Goal: Information Seeking & Learning: Understand process/instructions

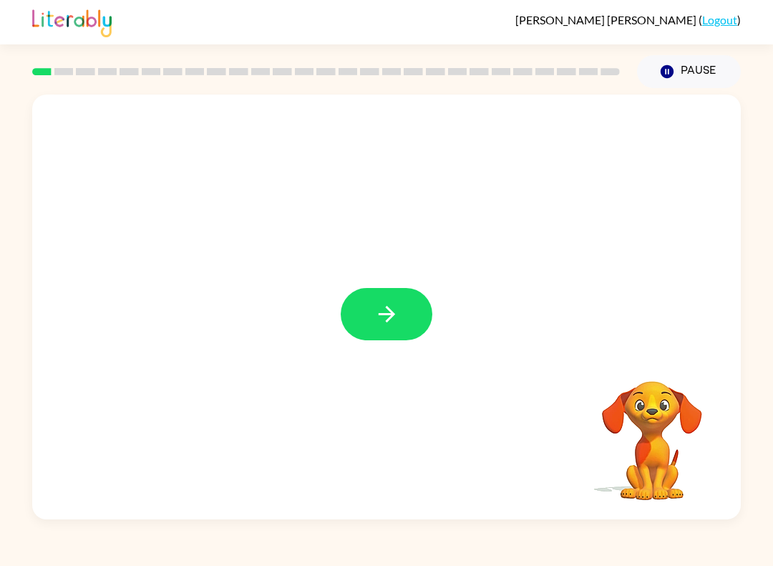
click at [391, 339] on button "button" at bounding box center [387, 314] width 92 height 52
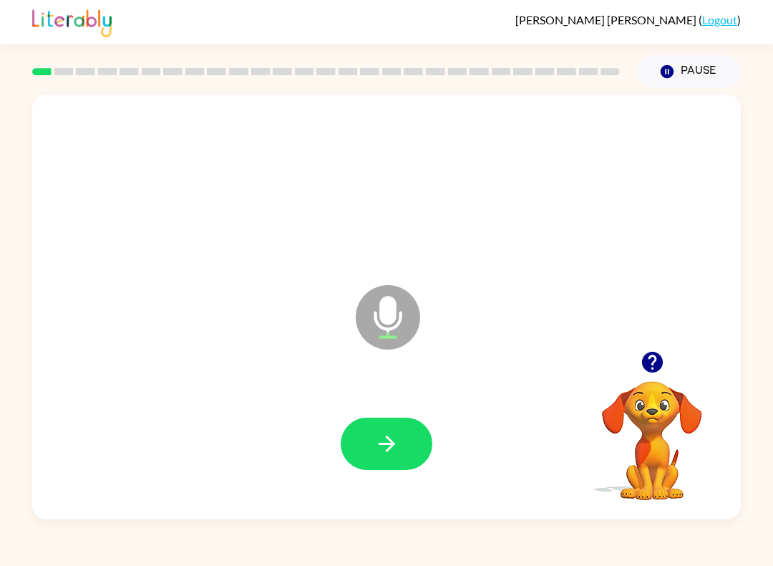
click at [381, 438] on icon "button" at bounding box center [387, 443] width 25 height 25
click at [403, 440] on button "button" at bounding box center [387, 444] width 92 height 52
click at [390, 425] on button "button" at bounding box center [387, 444] width 92 height 52
click at [419, 434] on button "button" at bounding box center [387, 444] width 92 height 52
click at [401, 431] on button "button" at bounding box center [387, 444] width 92 height 52
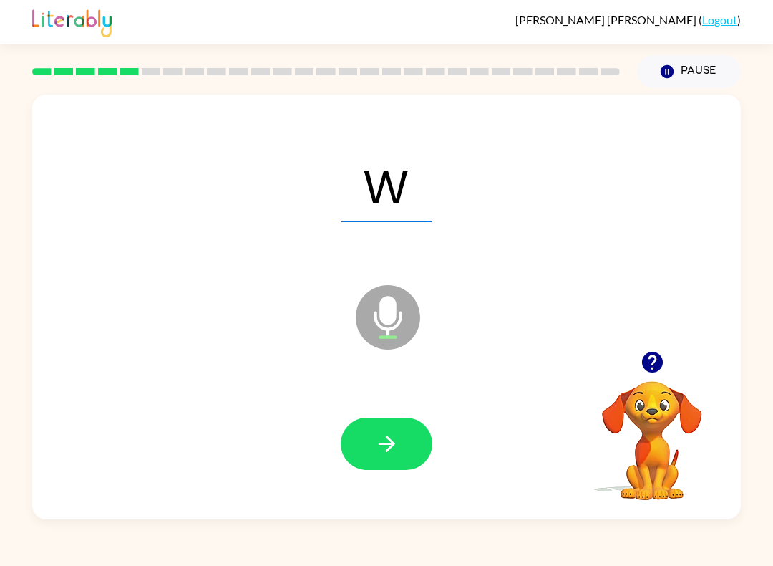
click at [397, 433] on icon "button" at bounding box center [387, 443] width 25 height 25
click at [403, 457] on button "button" at bounding box center [387, 444] width 92 height 52
click at [397, 433] on icon "button" at bounding box center [387, 443] width 25 height 25
click at [390, 434] on icon "button" at bounding box center [387, 443] width 25 height 25
click at [404, 445] on button "button" at bounding box center [387, 444] width 92 height 52
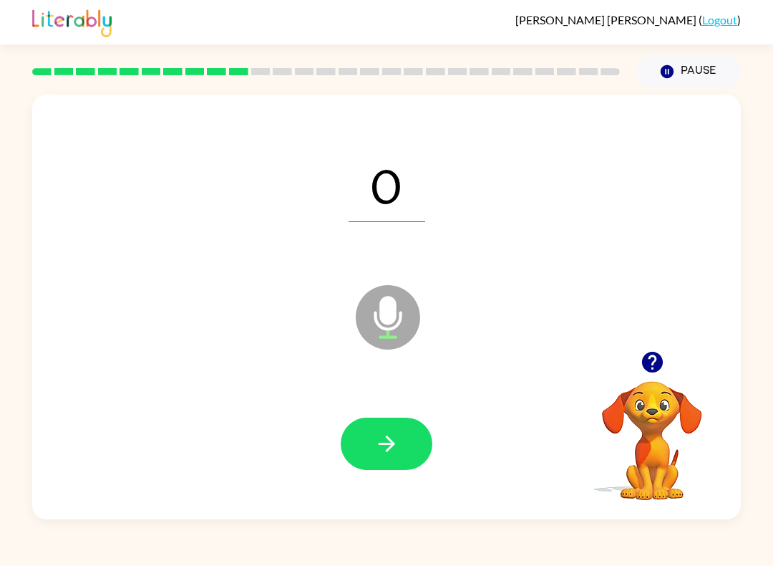
click at [395, 438] on icon "button" at bounding box center [387, 443] width 25 height 25
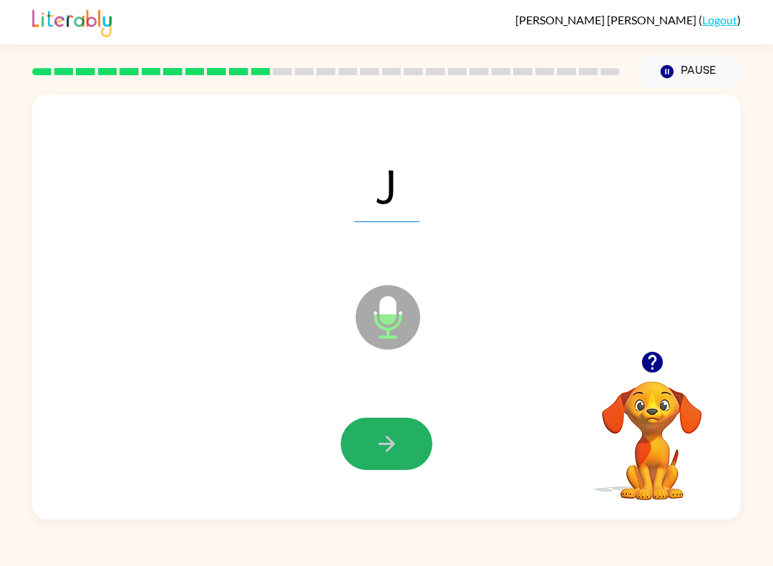
click at [397, 441] on icon "button" at bounding box center [387, 443] width 25 height 25
click at [412, 438] on button "button" at bounding box center [387, 444] width 92 height 52
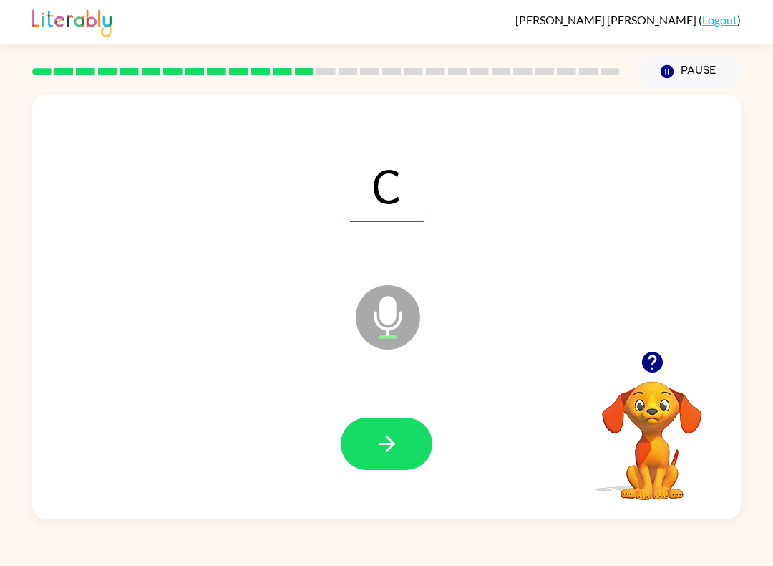
click at [398, 444] on icon "button" at bounding box center [387, 443] width 25 height 25
click at [392, 447] on icon "button" at bounding box center [386, 443] width 16 height 16
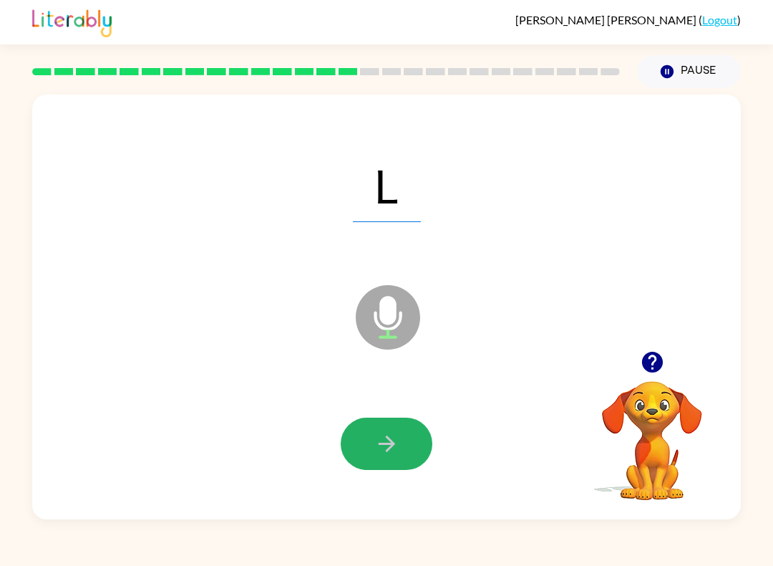
click at [400, 427] on button "button" at bounding box center [387, 444] width 92 height 52
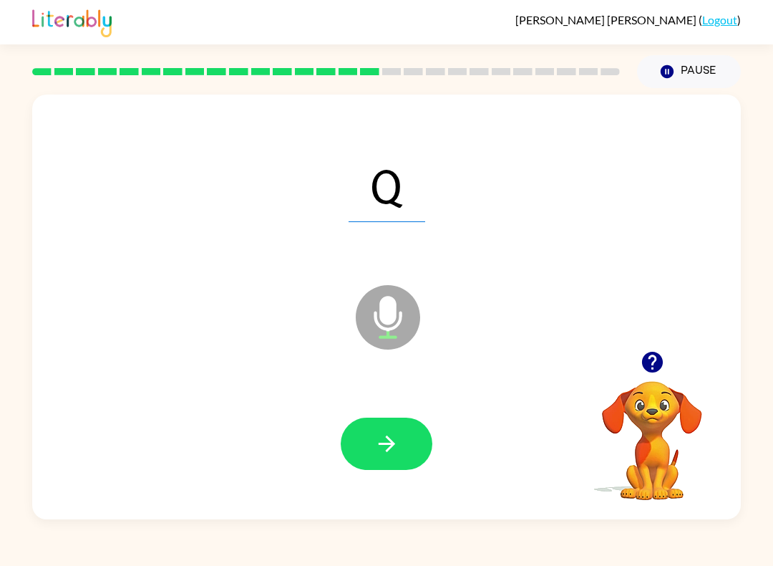
click at [392, 443] on icon "button" at bounding box center [386, 443] width 16 height 16
click at [398, 452] on icon "button" at bounding box center [387, 443] width 25 height 25
click at [393, 434] on icon "button" at bounding box center [387, 443] width 25 height 25
click at [400, 449] on button "button" at bounding box center [387, 444] width 92 height 52
click at [400, 445] on button "button" at bounding box center [387, 444] width 92 height 52
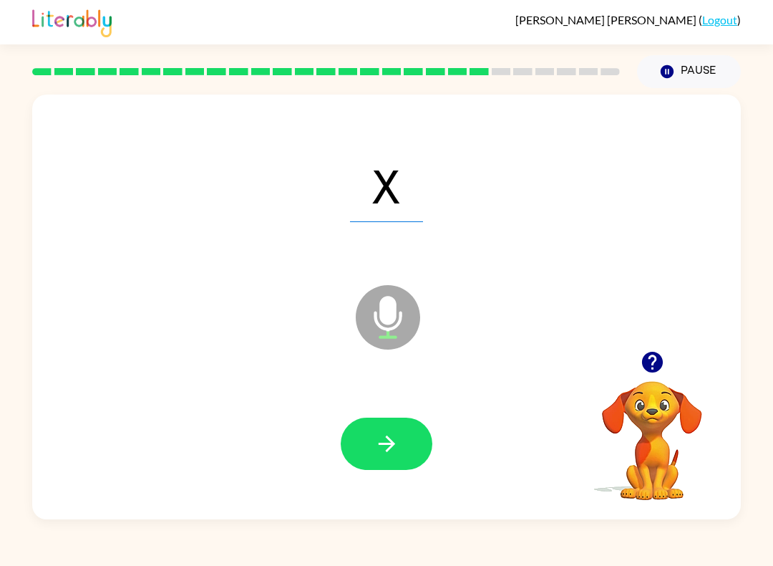
click at [399, 448] on icon "button" at bounding box center [387, 443] width 25 height 25
click at [405, 425] on button "button" at bounding box center [387, 444] width 92 height 52
click at [392, 448] on icon "button" at bounding box center [387, 443] width 25 height 25
click at [398, 438] on icon "button" at bounding box center [387, 443] width 25 height 25
click at [402, 435] on button "button" at bounding box center [387, 444] width 92 height 52
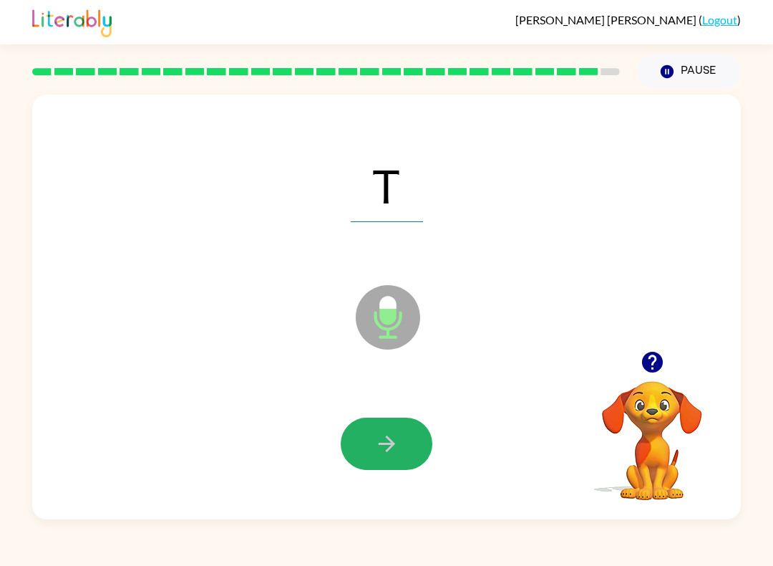
click at [412, 439] on button "button" at bounding box center [387, 444] width 92 height 52
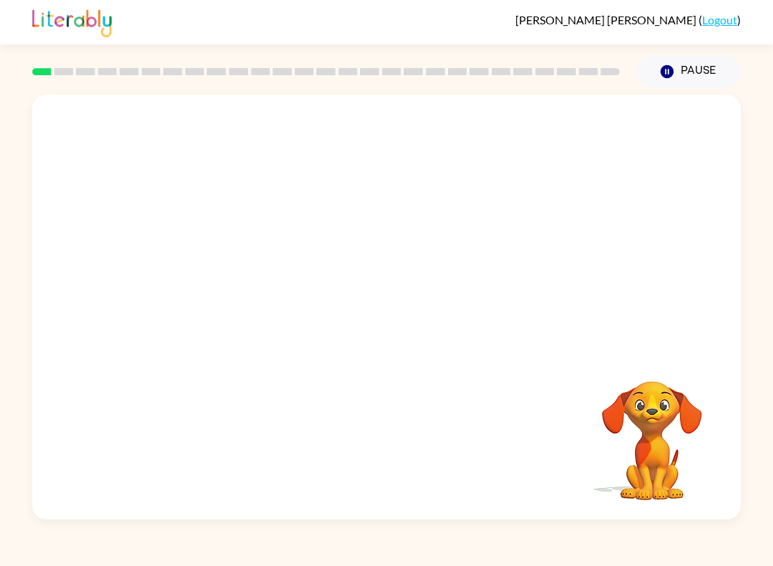
click at [705, 69] on button "Pause Pause" at bounding box center [689, 71] width 104 height 33
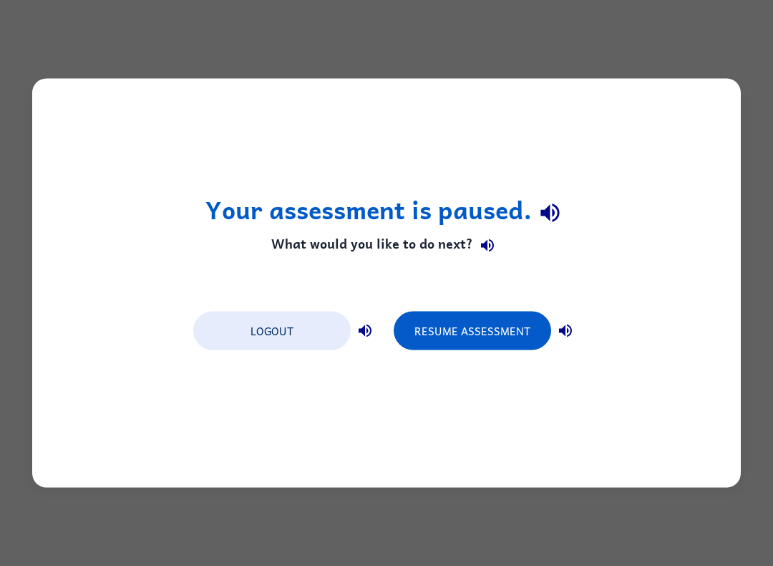
click at [478, 320] on button "Resume Assessment" at bounding box center [473, 331] width 158 height 39
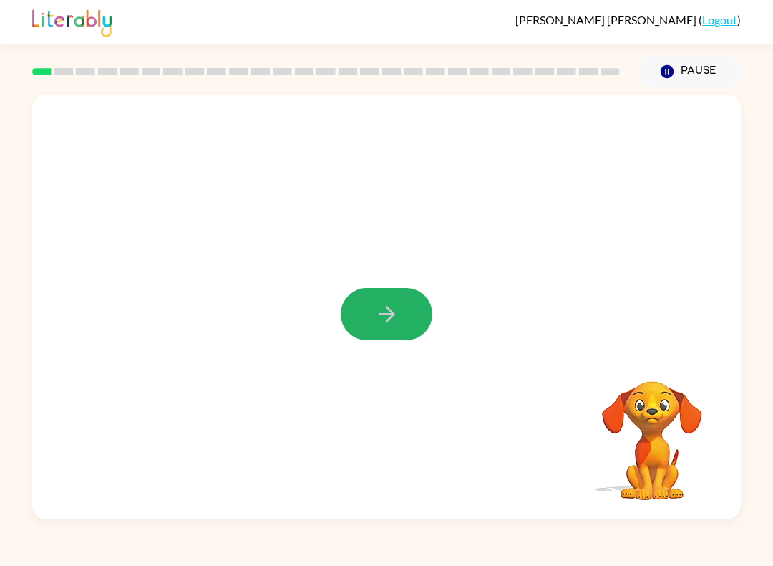
click at [405, 334] on button "button" at bounding box center [387, 314] width 92 height 52
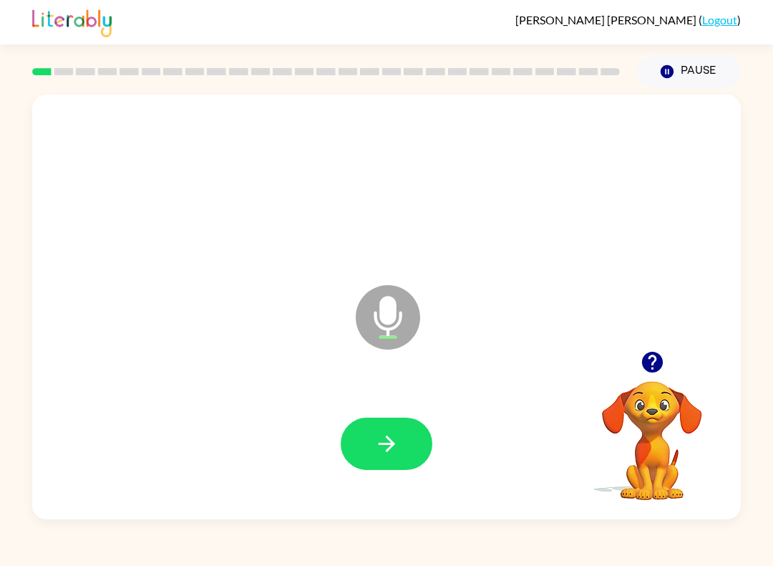
click at [398, 438] on icon "button" at bounding box center [387, 443] width 25 height 25
click at [382, 453] on icon "button" at bounding box center [387, 443] width 25 height 25
click at [399, 428] on button "button" at bounding box center [387, 444] width 92 height 52
click at [393, 444] on icon "button" at bounding box center [386, 443] width 16 height 16
click at [396, 443] on icon "button" at bounding box center [387, 443] width 25 height 25
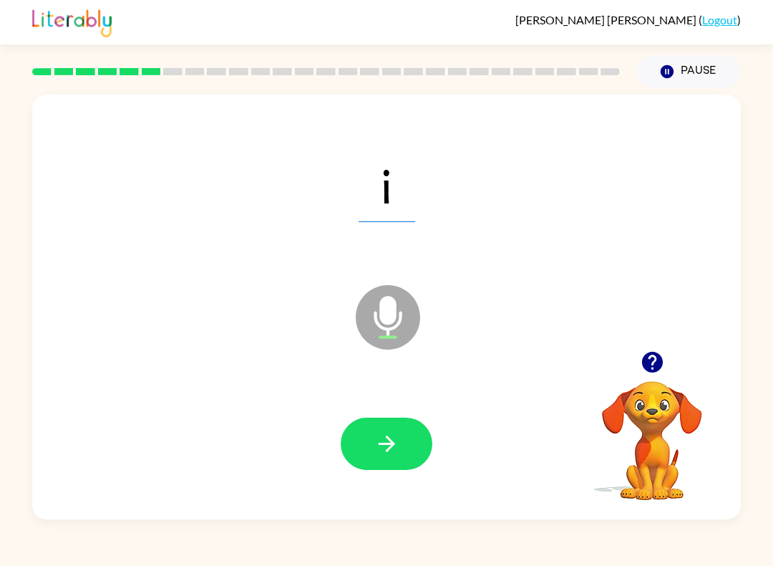
click at [392, 433] on icon "button" at bounding box center [387, 443] width 25 height 25
click at [397, 435] on icon "button" at bounding box center [387, 443] width 25 height 25
click at [402, 438] on button "button" at bounding box center [387, 444] width 92 height 52
click at [385, 421] on button "button" at bounding box center [387, 444] width 92 height 52
click at [390, 448] on icon "button" at bounding box center [386, 443] width 16 height 16
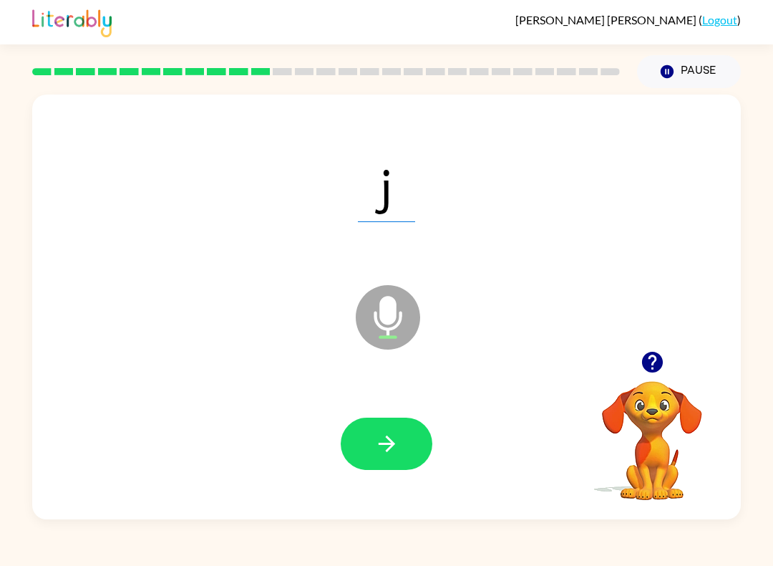
click at [410, 442] on button "button" at bounding box center [387, 444] width 92 height 52
click at [423, 448] on button "button" at bounding box center [387, 444] width 92 height 52
click at [397, 436] on icon "button" at bounding box center [387, 443] width 25 height 25
click at [405, 445] on button "button" at bounding box center [387, 444] width 92 height 52
click at [391, 441] on icon "button" at bounding box center [386, 443] width 16 height 16
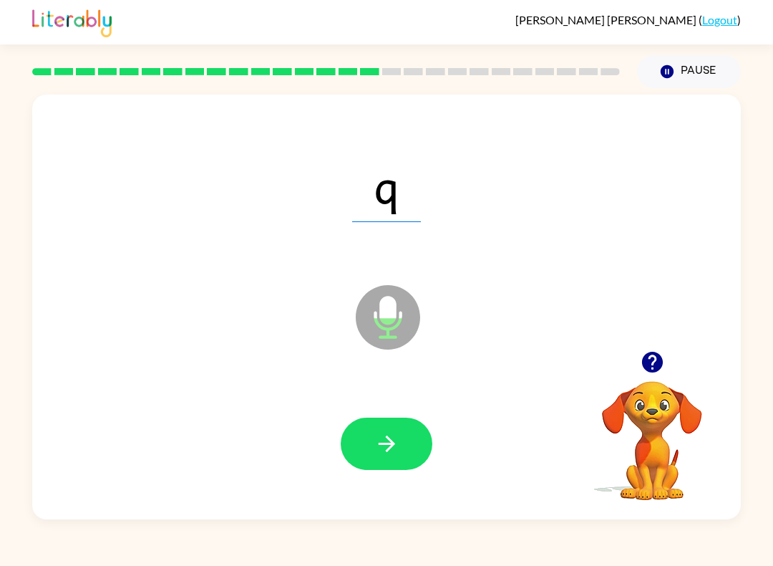
click at [402, 445] on button "button" at bounding box center [387, 444] width 92 height 52
click at [398, 439] on icon "button" at bounding box center [387, 443] width 25 height 25
click at [408, 422] on button "button" at bounding box center [387, 444] width 92 height 52
click at [401, 445] on button "button" at bounding box center [387, 444] width 92 height 52
click at [402, 440] on button "button" at bounding box center [387, 444] width 92 height 52
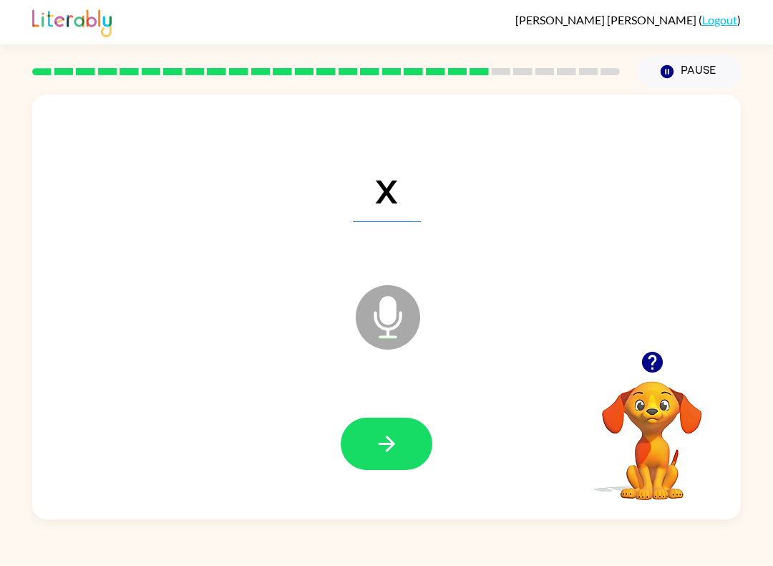
click at [398, 433] on icon "button" at bounding box center [387, 443] width 25 height 25
click at [401, 453] on button "button" at bounding box center [387, 444] width 92 height 52
click at [399, 443] on icon "button" at bounding box center [387, 443] width 25 height 25
click at [402, 444] on button "button" at bounding box center [387, 444] width 92 height 52
click at [410, 437] on button "button" at bounding box center [387, 444] width 92 height 52
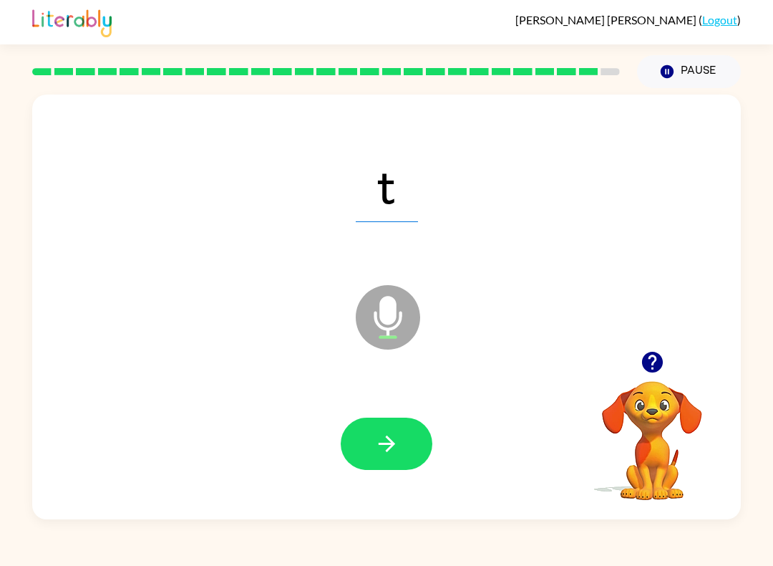
click at [402, 446] on button "button" at bounding box center [387, 444] width 92 height 52
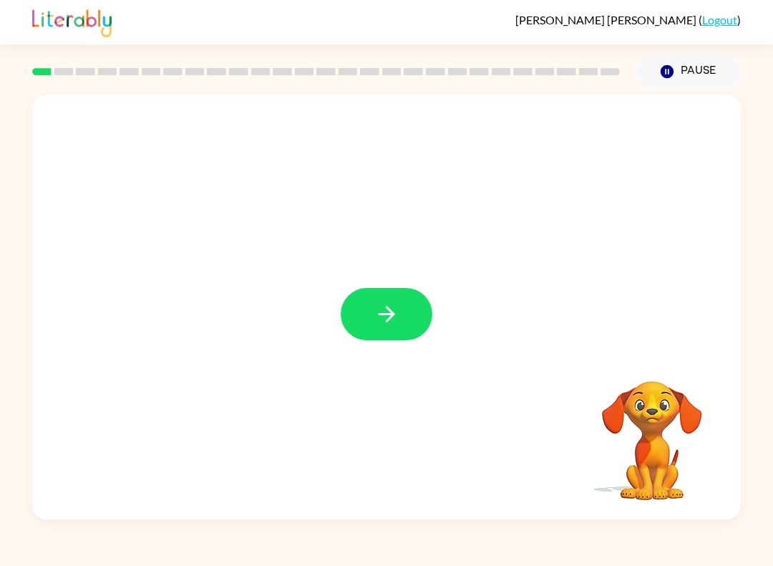
click at [405, 303] on button "button" at bounding box center [387, 314] width 92 height 52
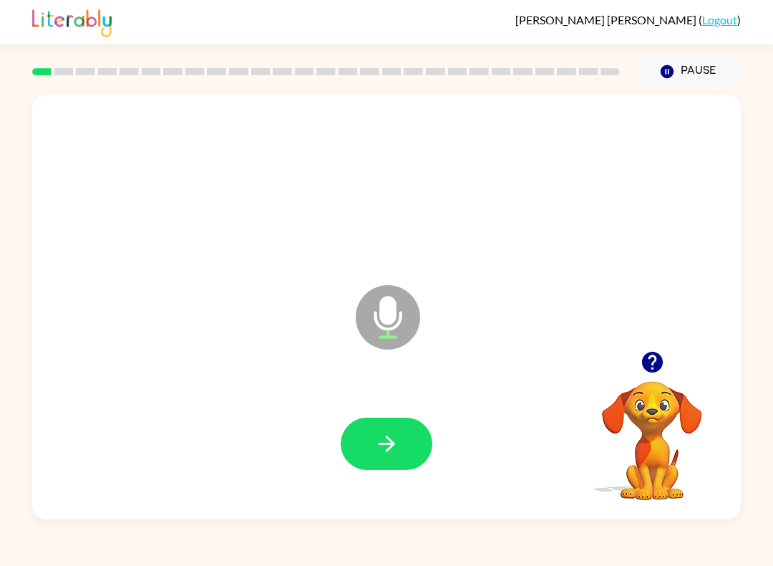
click at [396, 457] on button "button" at bounding box center [387, 444] width 92 height 52
click at [370, 451] on button "button" at bounding box center [387, 444] width 92 height 52
click at [400, 431] on button "button" at bounding box center [387, 444] width 92 height 52
click at [409, 449] on button "button" at bounding box center [387, 444] width 92 height 52
click at [396, 447] on icon "button" at bounding box center [387, 443] width 25 height 25
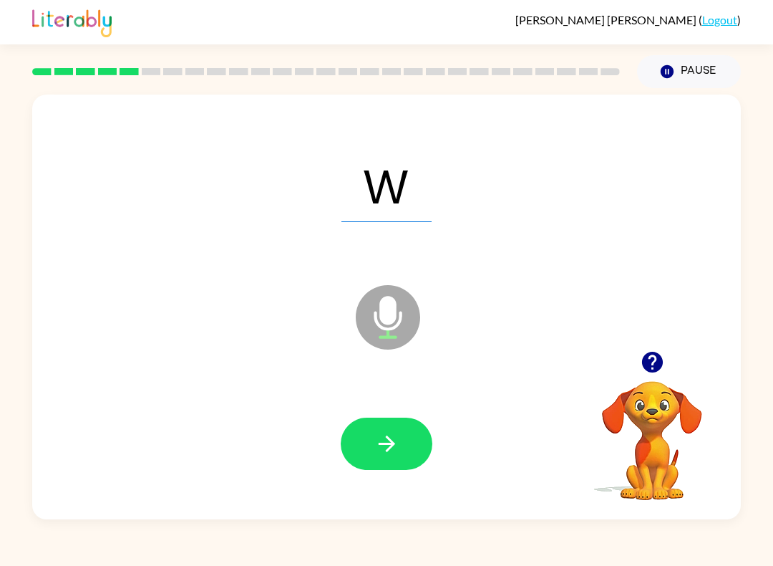
click at [415, 454] on button "button" at bounding box center [387, 444] width 92 height 52
click at [391, 449] on icon "button" at bounding box center [387, 443] width 25 height 25
click at [383, 429] on button "button" at bounding box center [387, 444] width 92 height 52
click at [418, 451] on button "button" at bounding box center [387, 444] width 92 height 52
click at [394, 438] on icon "button" at bounding box center [387, 443] width 25 height 25
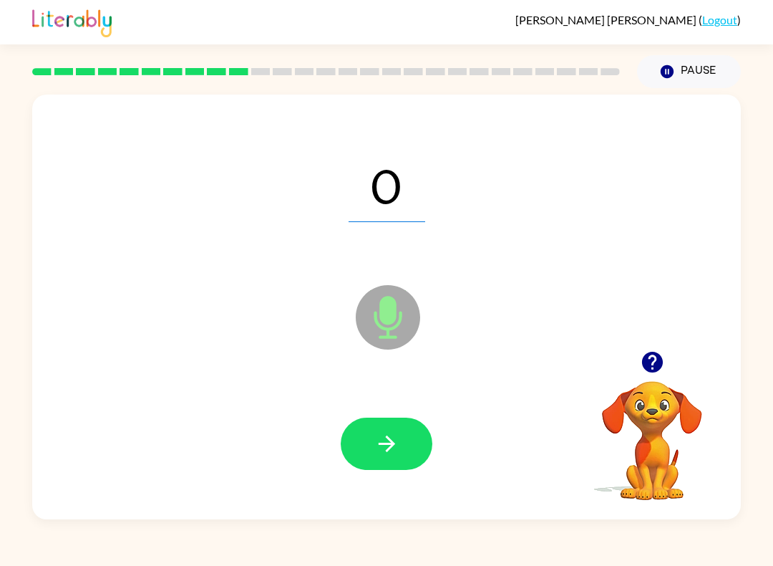
click at [396, 445] on icon "button" at bounding box center [387, 443] width 25 height 25
click at [398, 443] on icon "button" at bounding box center [387, 443] width 25 height 25
click at [396, 441] on icon "button" at bounding box center [387, 443] width 25 height 25
click at [398, 438] on icon "button" at bounding box center [387, 443] width 25 height 25
click at [409, 446] on button "button" at bounding box center [387, 444] width 92 height 52
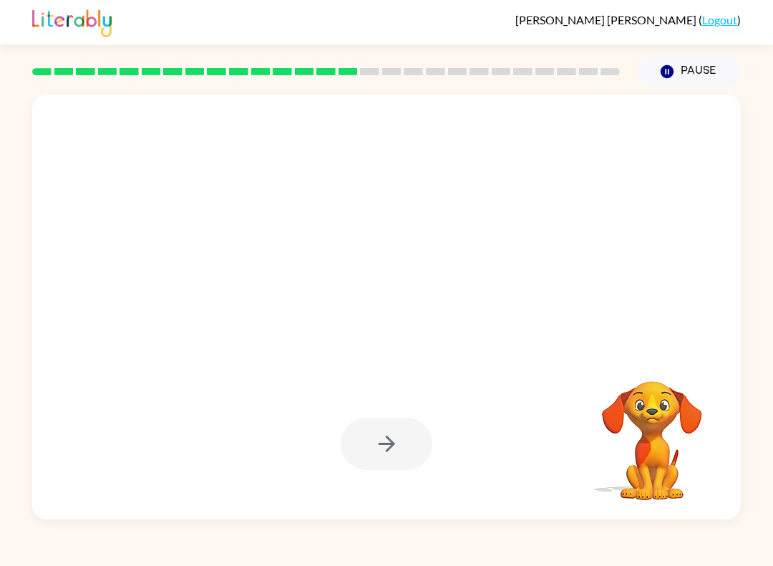
click at [382, 455] on div at bounding box center [387, 444] width 92 height 52
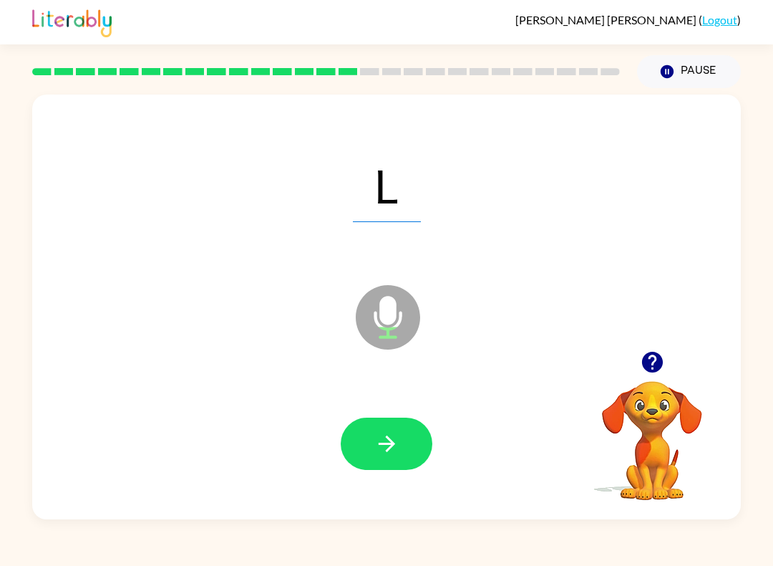
click at [390, 438] on icon "button" at bounding box center [387, 443] width 25 height 25
click at [394, 450] on icon "button" at bounding box center [387, 443] width 25 height 25
click at [392, 440] on icon "button" at bounding box center [387, 443] width 25 height 25
click at [414, 438] on button "button" at bounding box center [387, 444] width 92 height 52
click at [397, 415] on div at bounding box center [387, 443] width 680 height 122
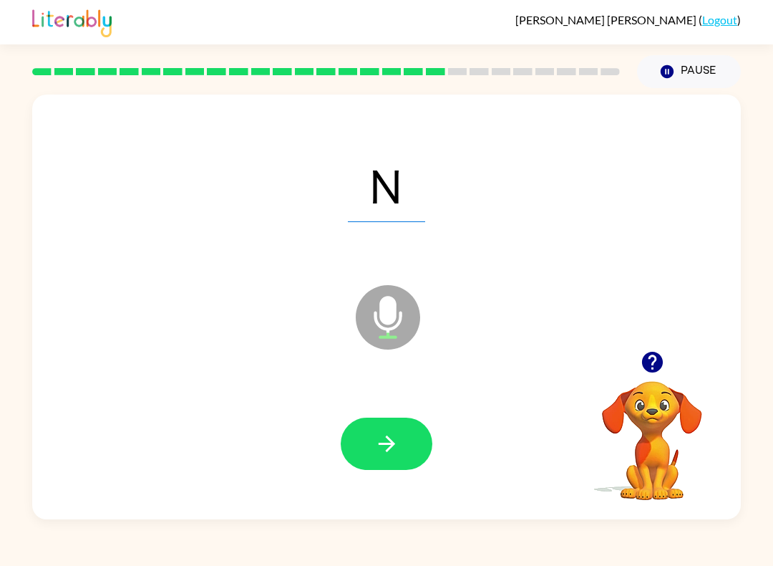
click at [390, 438] on icon "button" at bounding box center [387, 443] width 25 height 25
click at [393, 455] on icon "button" at bounding box center [387, 443] width 25 height 25
click at [410, 440] on button "button" at bounding box center [387, 444] width 92 height 52
click at [396, 444] on icon "button" at bounding box center [387, 443] width 25 height 25
click at [395, 440] on icon "button" at bounding box center [387, 443] width 25 height 25
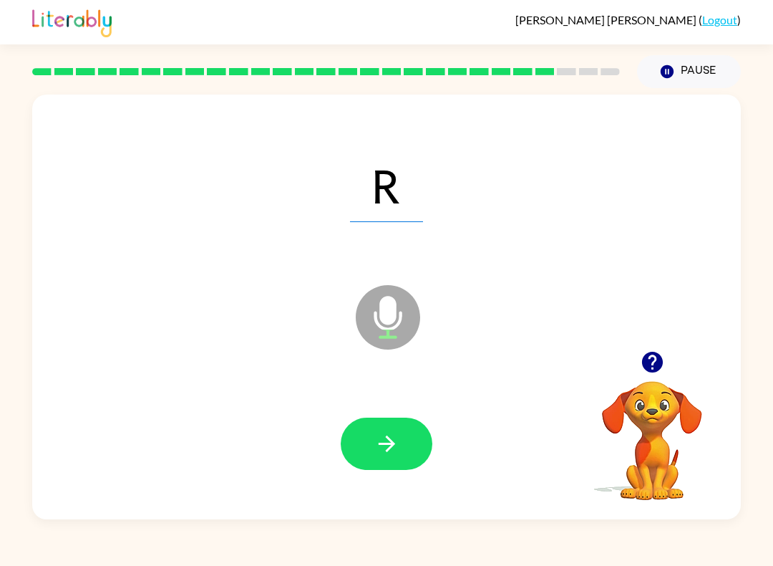
click at [400, 444] on button "button" at bounding box center [387, 444] width 92 height 52
click at [396, 436] on icon "button" at bounding box center [387, 443] width 25 height 25
click at [402, 455] on button "button" at bounding box center [387, 444] width 92 height 52
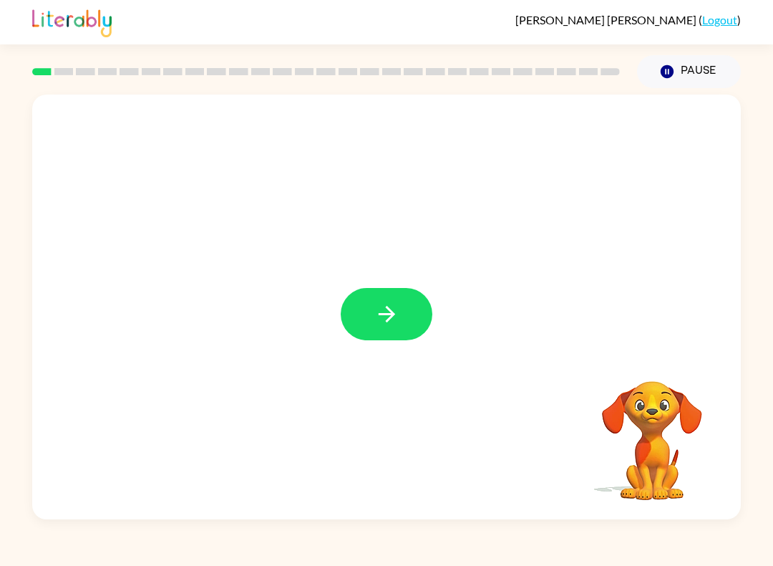
click at [430, 312] on button "button" at bounding box center [387, 314] width 92 height 52
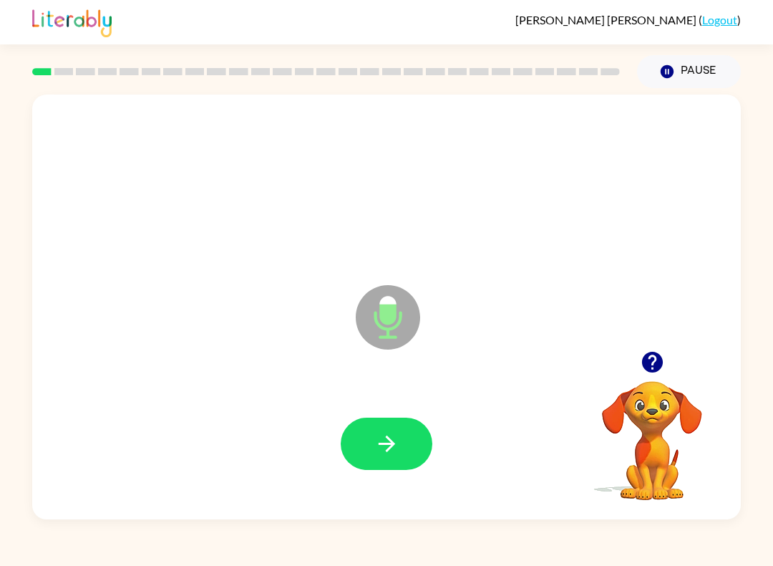
click at [402, 440] on button "button" at bounding box center [387, 444] width 92 height 52
click at [387, 448] on icon "button" at bounding box center [387, 443] width 25 height 25
click at [403, 438] on button "button" at bounding box center [387, 444] width 92 height 52
click at [380, 438] on icon "button" at bounding box center [387, 443] width 25 height 25
click at [410, 443] on button "button" at bounding box center [387, 444] width 92 height 52
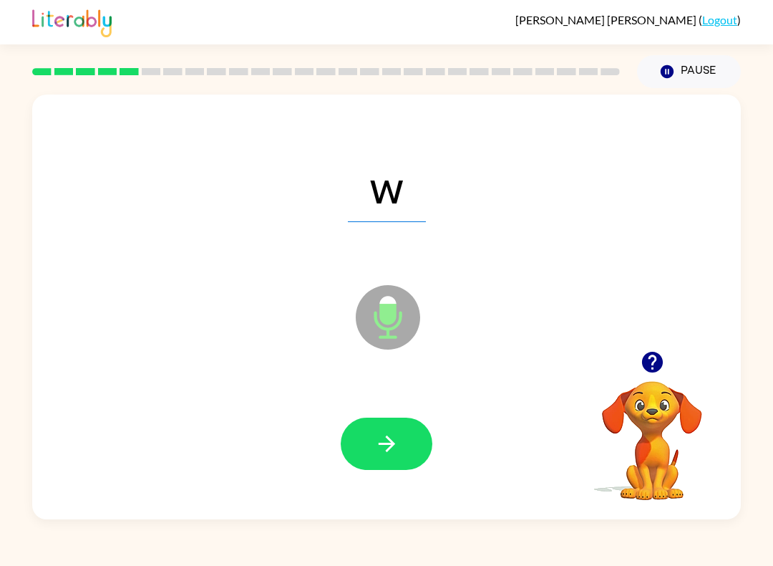
click at [420, 438] on button "button" at bounding box center [387, 444] width 92 height 52
click at [415, 433] on button "button" at bounding box center [387, 444] width 92 height 52
click at [406, 440] on button "button" at bounding box center [387, 444] width 92 height 52
click at [405, 425] on button "button" at bounding box center [387, 444] width 92 height 52
click at [415, 434] on button "button" at bounding box center [387, 444] width 92 height 52
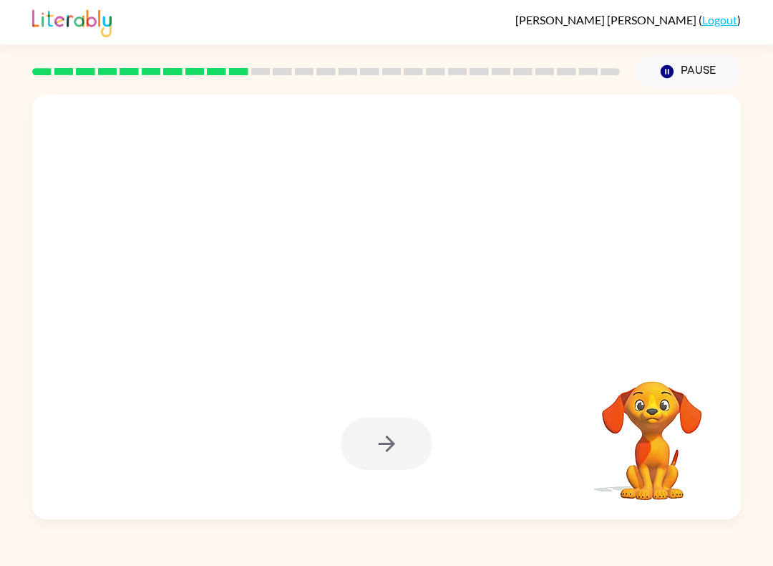
click at [700, 69] on button "Pause Pause" at bounding box center [689, 71] width 104 height 33
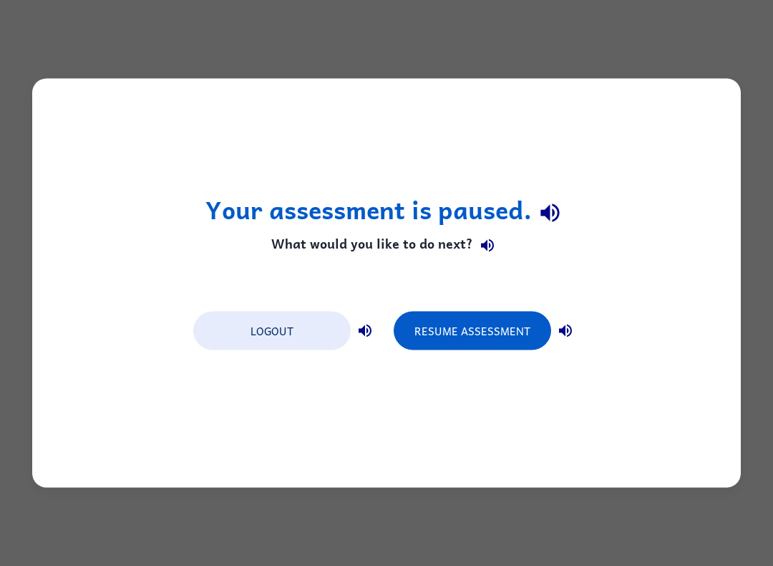
click at [491, 313] on button "Resume Assessment" at bounding box center [473, 331] width 158 height 39
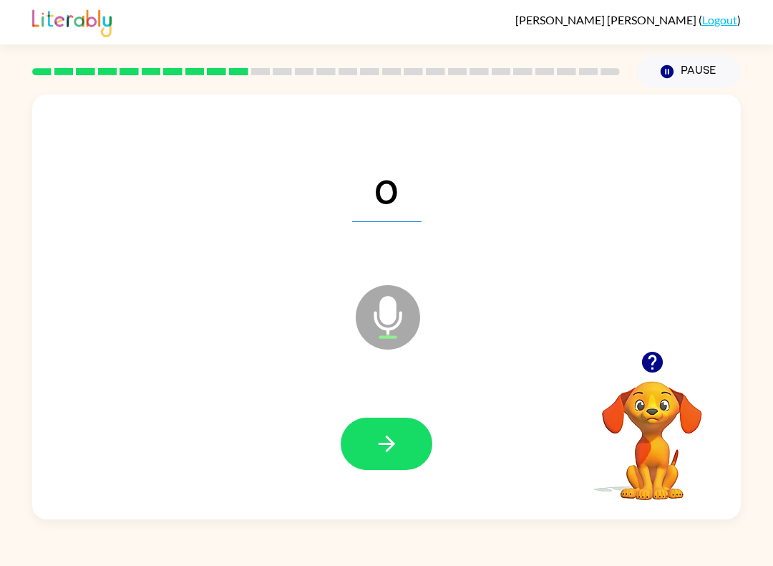
click at [426, 450] on button "button" at bounding box center [387, 444] width 92 height 52
click at [420, 439] on button "button" at bounding box center [387, 444] width 92 height 52
click at [416, 444] on button "button" at bounding box center [387, 444] width 92 height 52
click at [410, 432] on button "button" at bounding box center [387, 444] width 92 height 52
click at [411, 434] on button "button" at bounding box center [387, 444] width 92 height 52
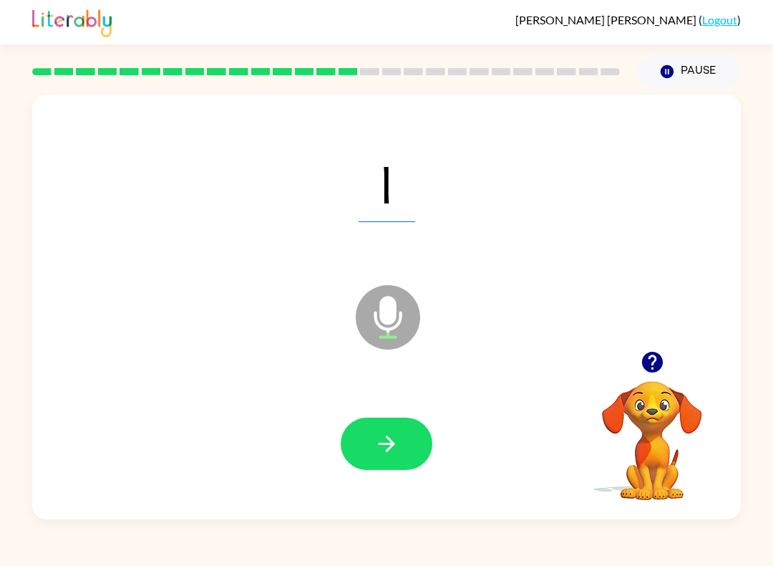
click at [418, 450] on button "button" at bounding box center [387, 444] width 92 height 52
click at [419, 448] on button "button" at bounding box center [387, 444] width 92 height 52
click at [405, 444] on button "button" at bounding box center [387, 444] width 92 height 52
click at [407, 438] on button "button" at bounding box center [387, 444] width 92 height 52
click at [432, 441] on button "button" at bounding box center [387, 444] width 92 height 52
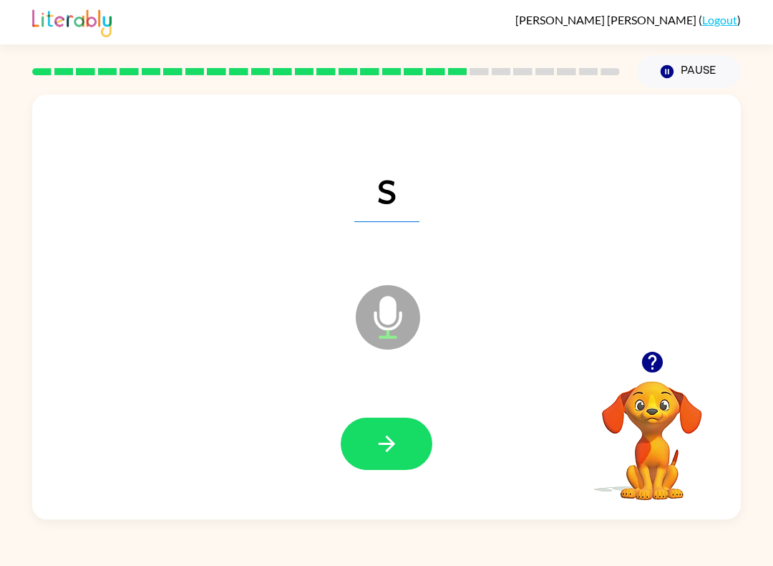
click at [397, 440] on icon "button" at bounding box center [387, 443] width 25 height 25
click at [418, 443] on button "button" at bounding box center [387, 444] width 92 height 52
click at [413, 448] on button "button" at bounding box center [387, 444] width 92 height 52
click at [433, 430] on div at bounding box center [387, 443] width 680 height 122
click at [412, 440] on button "button" at bounding box center [387, 444] width 92 height 52
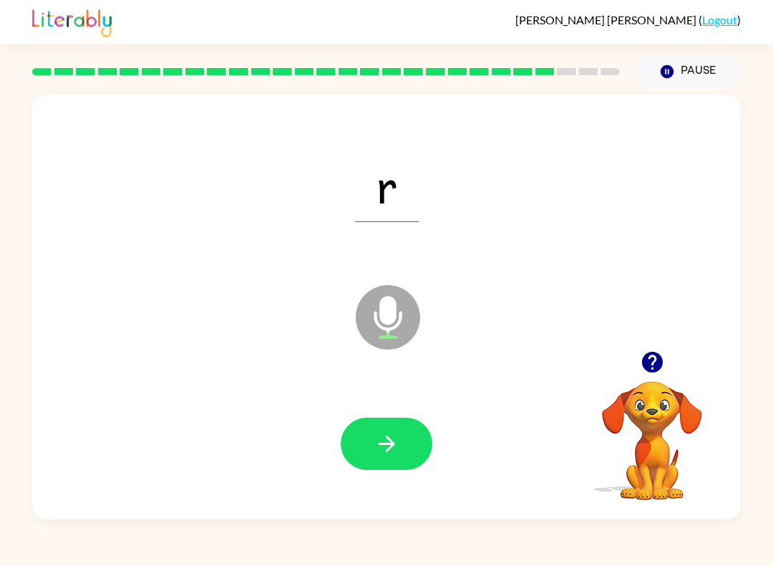
click at [404, 441] on button "button" at bounding box center [387, 444] width 92 height 52
click at [392, 428] on button "button" at bounding box center [387, 444] width 92 height 52
click at [419, 442] on button "button" at bounding box center [387, 444] width 92 height 52
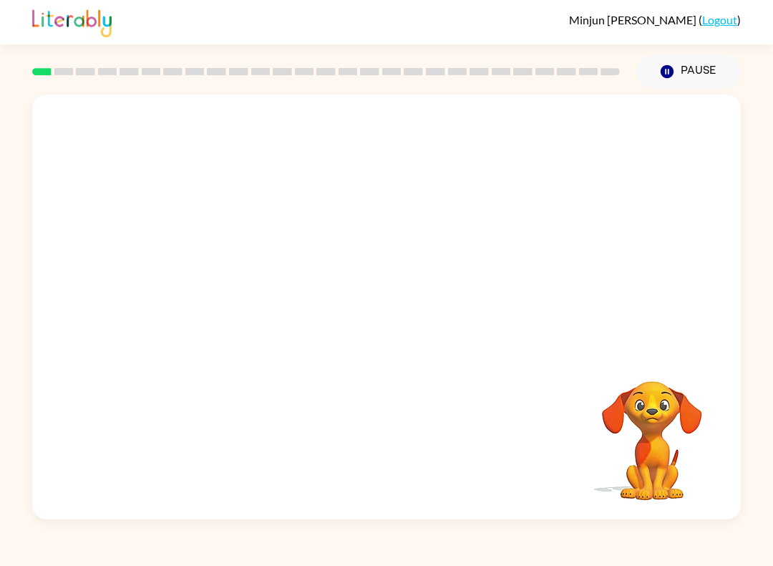
click at [691, 67] on button "Pause Pause" at bounding box center [689, 71] width 104 height 33
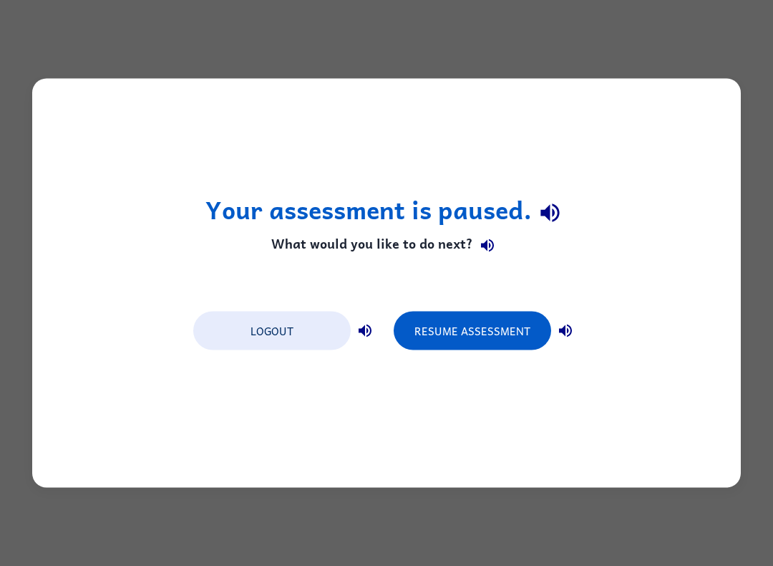
click at [465, 321] on button "Resume Assessment" at bounding box center [473, 331] width 158 height 39
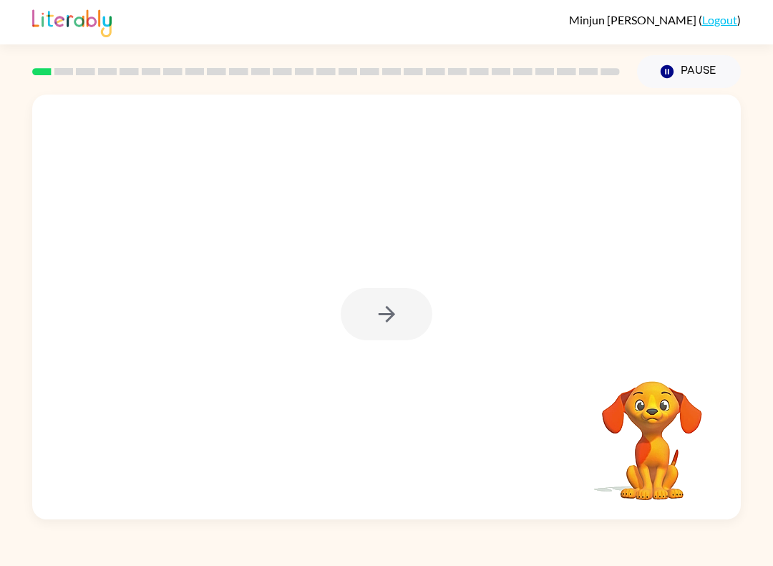
click at [382, 312] on div at bounding box center [387, 314] width 92 height 52
click at [392, 302] on icon "button" at bounding box center [387, 313] width 25 height 25
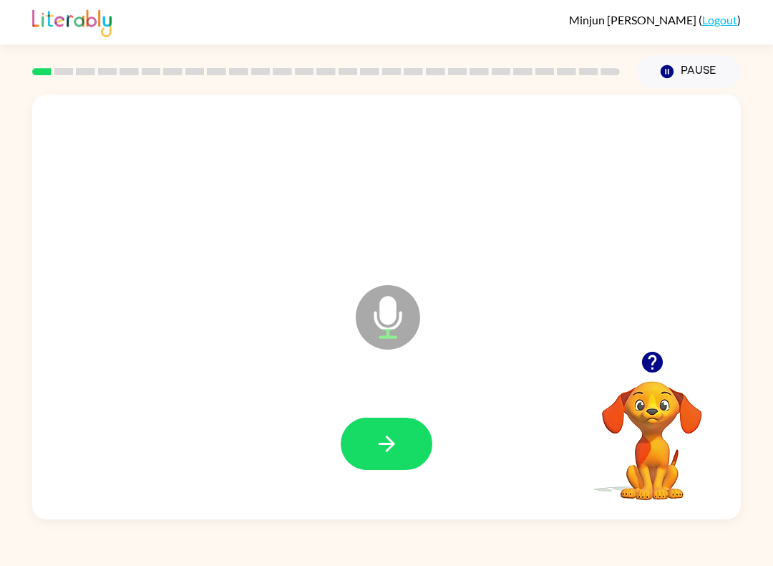
click at [395, 445] on icon "button" at bounding box center [386, 443] width 16 height 16
click at [390, 455] on icon "button" at bounding box center [387, 443] width 25 height 25
click at [376, 443] on icon "button" at bounding box center [387, 443] width 25 height 25
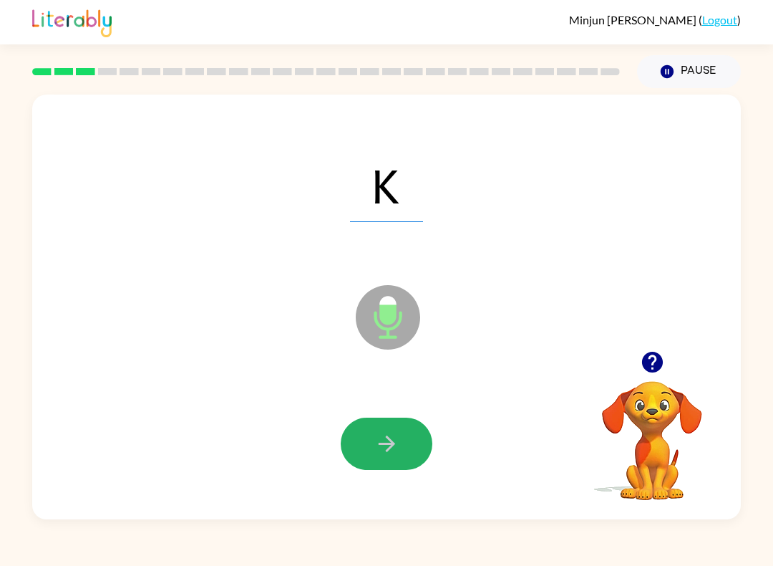
click at [380, 445] on icon "button" at bounding box center [386, 443] width 16 height 16
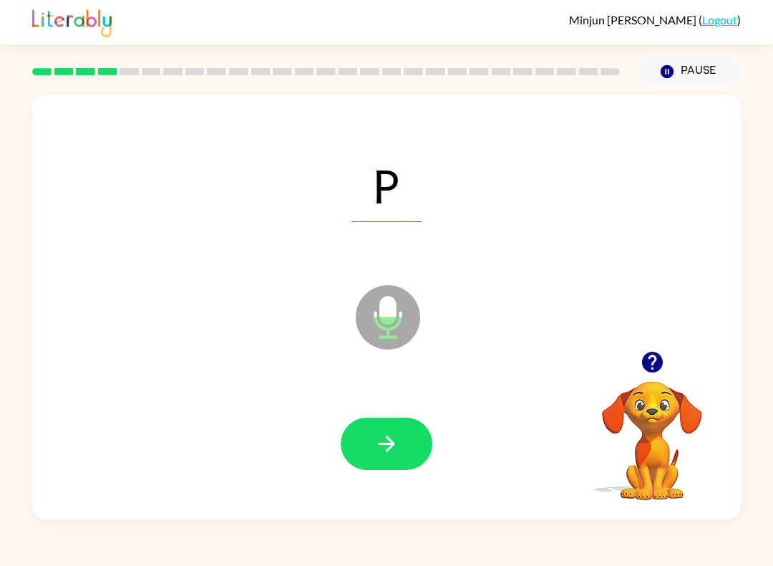
click at [392, 443] on icon "button" at bounding box center [386, 443] width 16 height 16
click at [393, 426] on button "button" at bounding box center [387, 444] width 92 height 52
click at [382, 440] on icon "button" at bounding box center [387, 443] width 25 height 25
click at [382, 433] on icon "button" at bounding box center [387, 443] width 25 height 25
click at [396, 438] on icon "button" at bounding box center [387, 443] width 25 height 25
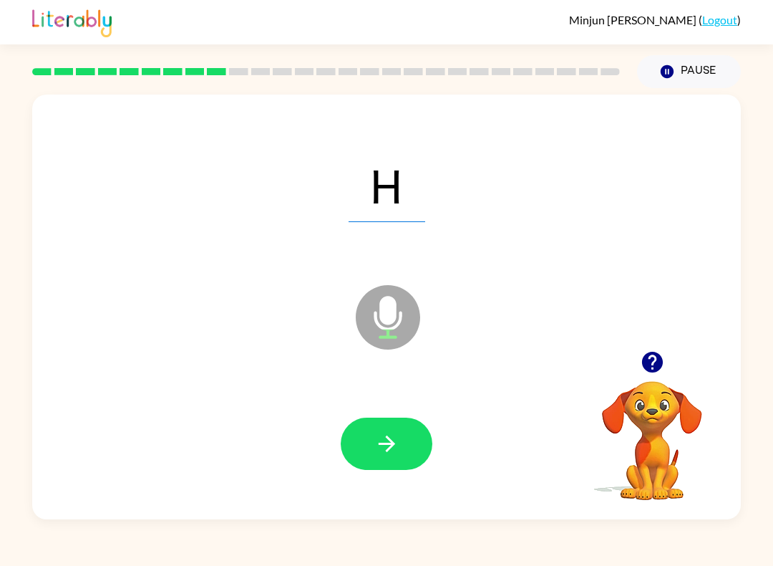
click at [397, 444] on icon "button" at bounding box center [387, 443] width 25 height 25
click at [378, 443] on icon "button" at bounding box center [387, 443] width 25 height 25
click at [385, 442] on icon "button" at bounding box center [387, 443] width 25 height 25
click at [395, 449] on icon "button" at bounding box center [387, 443] width 25 height 25
click at [397, 430] on button "button" at bounding box center [387, 444] width 92 height 52
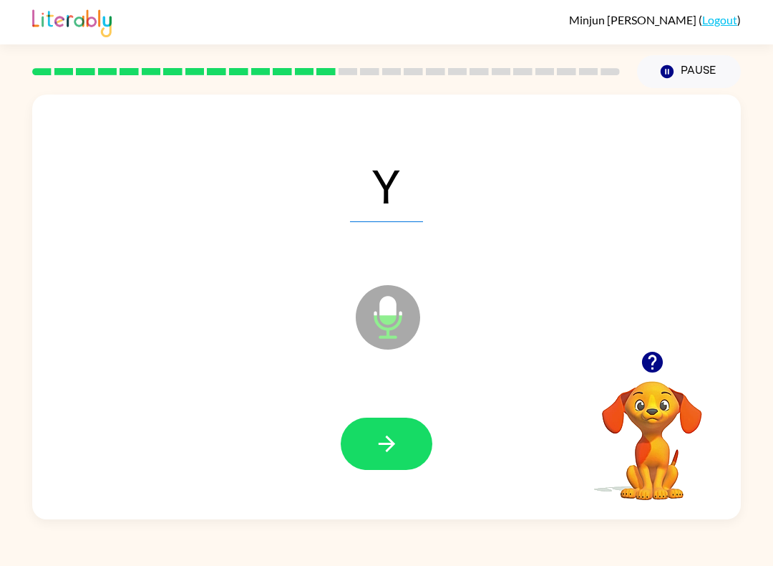
click at [376, 436] on icon "button" at bounding box center [387, 443] width 25 height 25
click at [390, 432] on icon "button" at bounding box center [387, 443] width 25 height 25
click at [377, 447] on icon "button" at bounding box center [387, 443] width 25 height 25
click at [386, 437] on icon "button" at bounding box center [387, 443] width 25 height 25
click at [392, 442] on icon "button" at bounding box center [386, 443] width 16 height 16
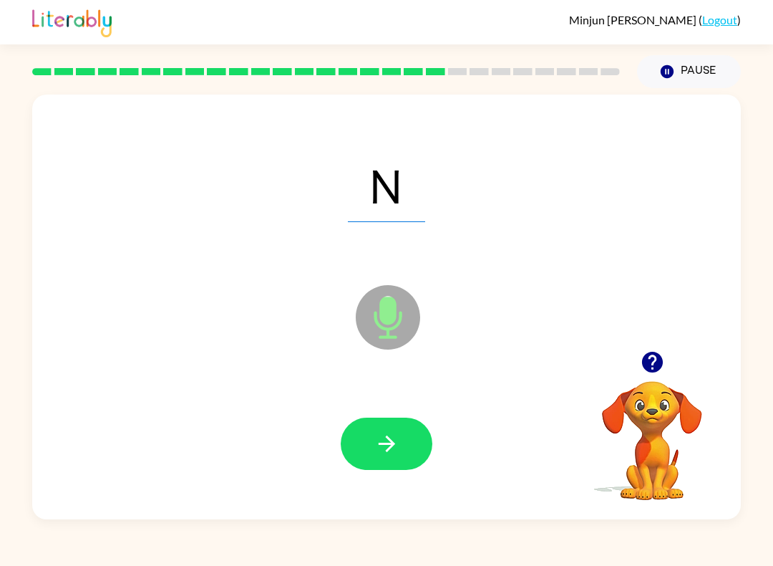
click at [380, 439] on icon "button" at bounding box center [387, 443] width 25 height 25
click at [382, 440] on icon "button" at bounding box center [387, 443] width 25 height 25
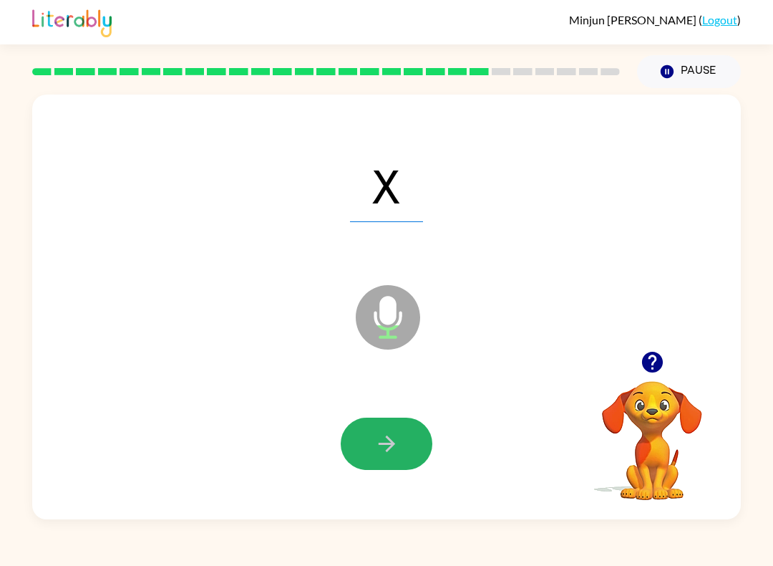
click at [384, 441] on icon "button" at bounding box center [387, 443] width 25 height 25
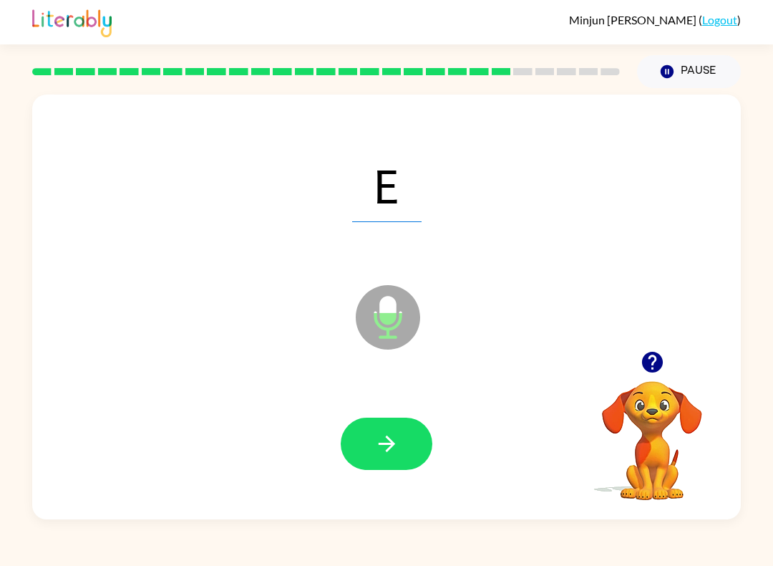
click at [380, 435] on icon "button" at bounding box center [387, 443] width 25 height 25
click at [392, 438] on icon "button" at bounding box center [387, 443] width 25 height 25
click at [392, 465] on button "button" at bounding box center [387, 444] width 92 height 52
click at [387, 435] on icon "button" at bounding box center [387, 443] width 25 height 25
click at [378, 440] on icon "button" at bounding box center [387, 443] width 25 height 25
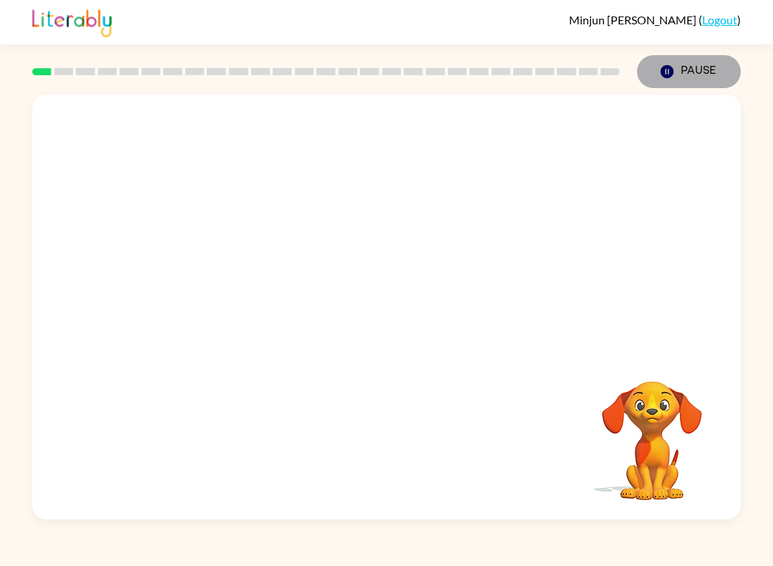
click at [707, 69] on button "Pause Pause" at bounding box center [689, 71] width 104 height 33
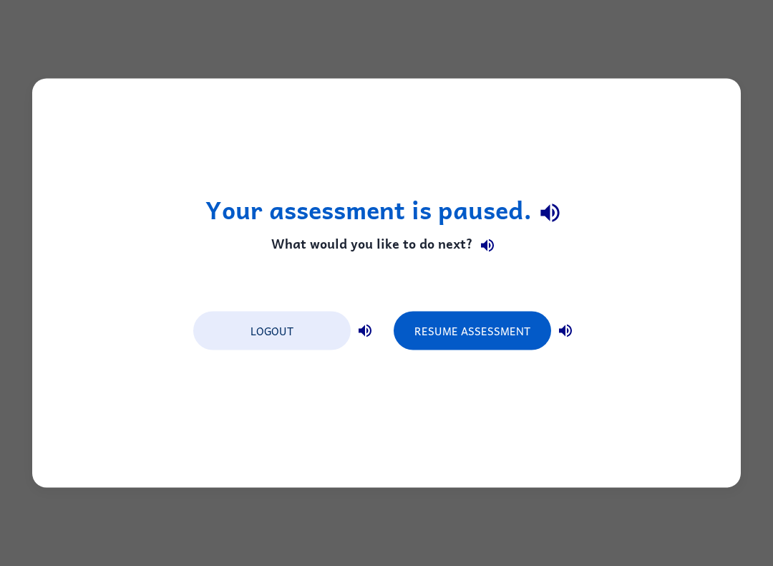
click at [491, 323] on button "Resume Assessment" at bounding box center [473, 331] width 158 height 39
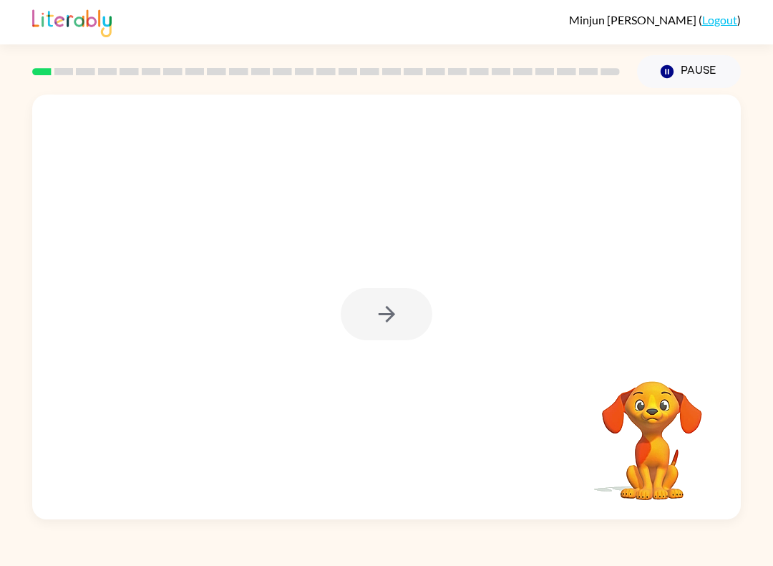
click at [407, 332] on div at bounding box center [387, 314] width 92 height 52
click at [386, 287] on div at bounding box center [386, 307] width 709 height 425
click at [382, 332] on div at bounding box center [387, 314] width 92 height 52
click at [378, 318] on div at bounding box center [387, 314] width 92 height 52
click at [414, 327] on div at bounding box center [387, 314] width 92 height 52
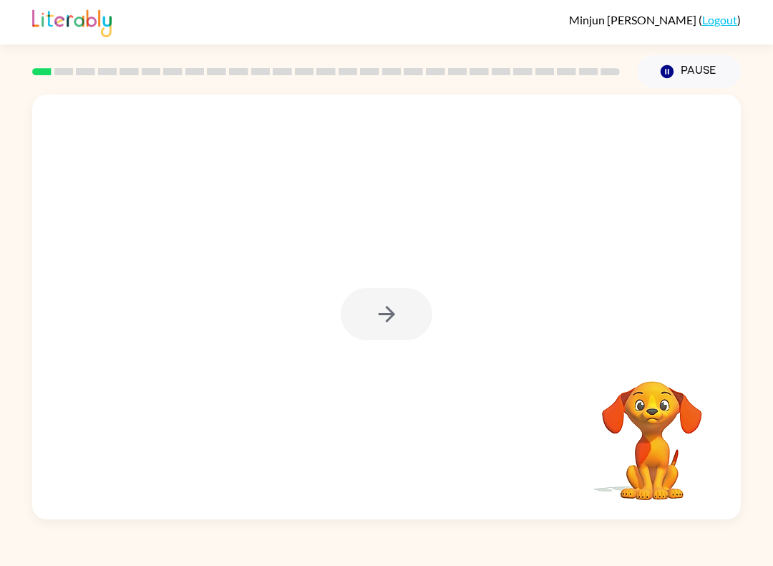
click at [412, 316] on div at bounding box center [387, 314] width 92 height 52
click at [412, 305] on button "button" at bounding box center [387, 314] width 92 height 52
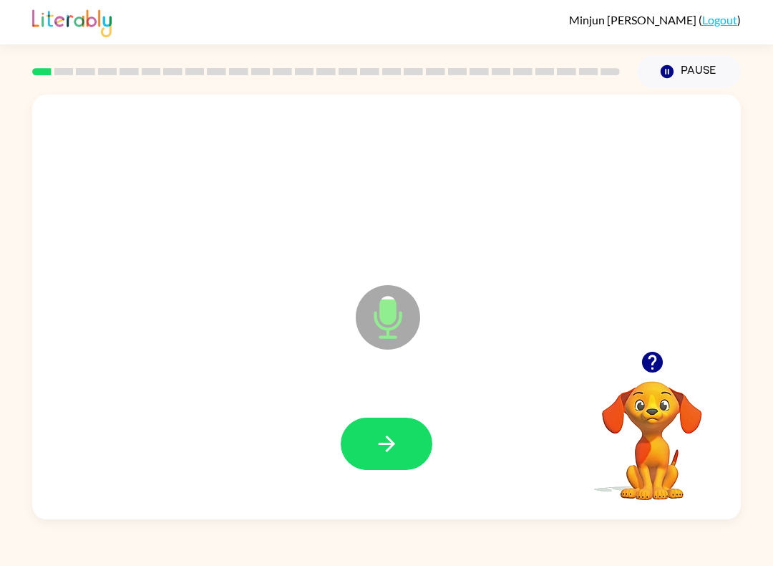
click at [394, 438] on icon "button" at bounding box center [387, 443] width 25 height 25
click at [385, 451] on icon "button" at bounding box center [387, 443] width 25 height 25
click at [419, 439] on button "button" at bounding box center [387, 444] width 92 height 52
click at [377, 438] on icon "button" at bounding box center [387, 443] width 25 height 25
click at [408, 432] on button "button" at bounding box center [387, 444] width 92 height 52
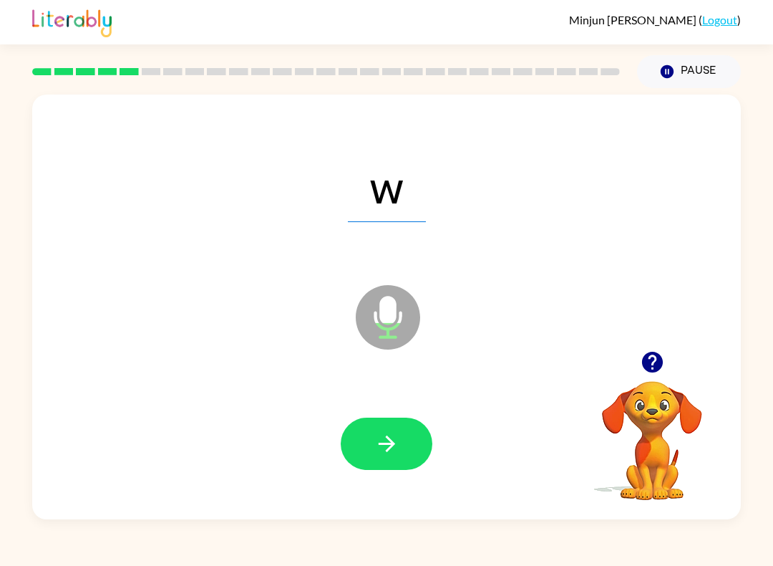
click at [412, 434] on button "button" at bounding box center [387, 444] width 92 height 52
click at [397, 448] on icon "button" at bounding box center [387, 443] width 25 height 25
click at [405, 451] on button "button" at bounding box center [387, 444] width 92 height 52
click at [406, 430] on button "button" at bounding box center [387, 444] width 92 height 52
click at [413, 439] on button "button" at bounding box center [387, 444] width 92 height 52
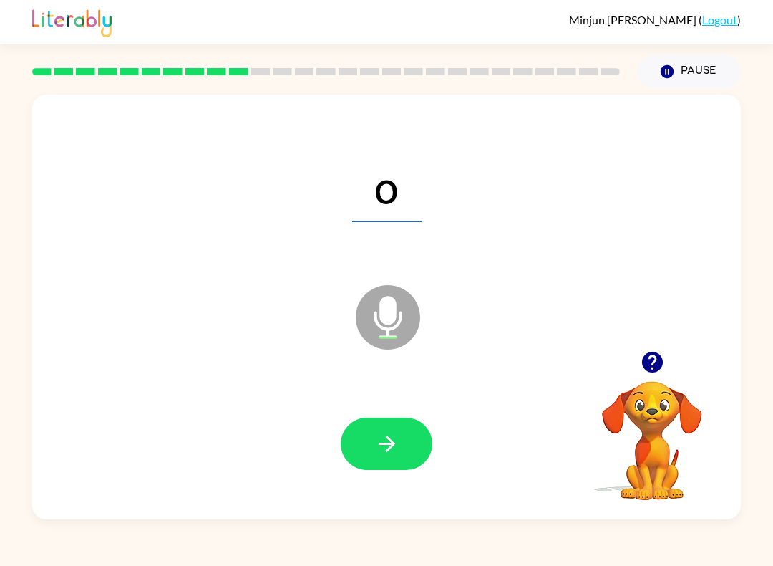
click at [407, 458] on button "button" at bounding box center [387, 444] width 92 height 52
click at [410, 428] on button "button" at bounding box center [387, 444] width 92 height 52
click at [410, 445] on button "button" at bounding box center [387, 444] width 92 height 52
click at [430, 446] on button "button" at bounding box center [387, 444] width 92 height 52
click at [400, 430] on button "button" at bounding box center [387, 444] width 92 height 52
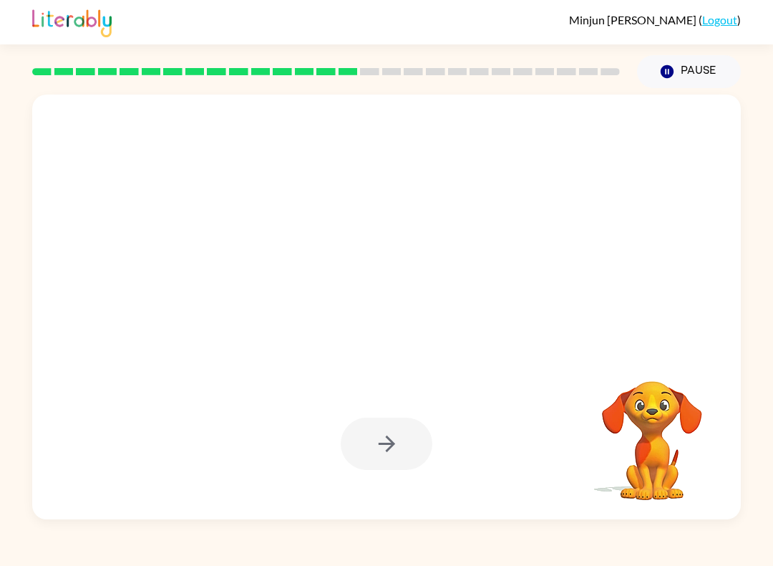
click at [698, 69] on button "Pause Pause" at bounding box center [689, 71] width 104 height 33
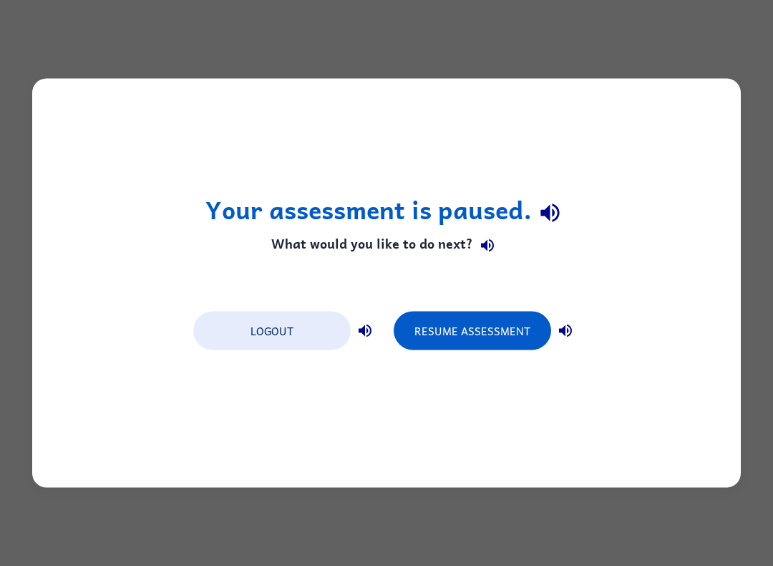
click at [476, 319] on button "Resume Assessment" at bounding box center [473, 331] width 158 height 39
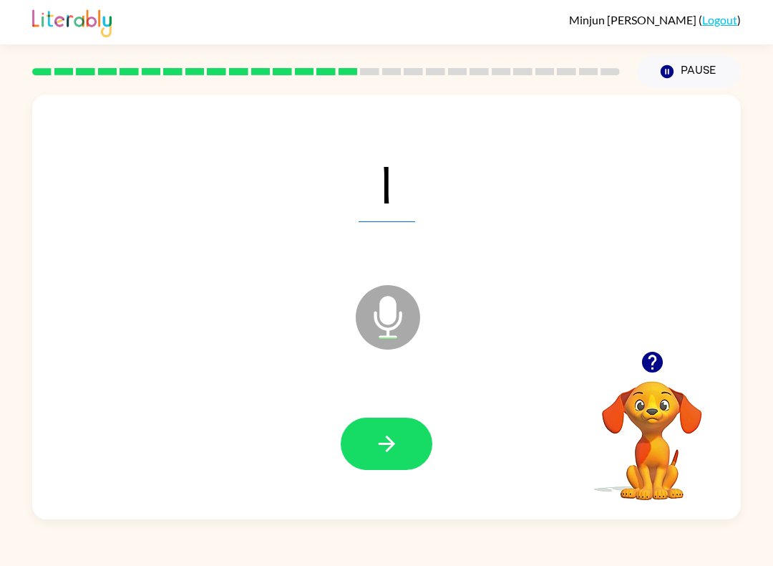
click at [424, 446] on button "button" at bounding box center [387, 444] width 92 height 52
click at [404, 438] on button "button" at bounding box center [387, 444] width 92 height 52
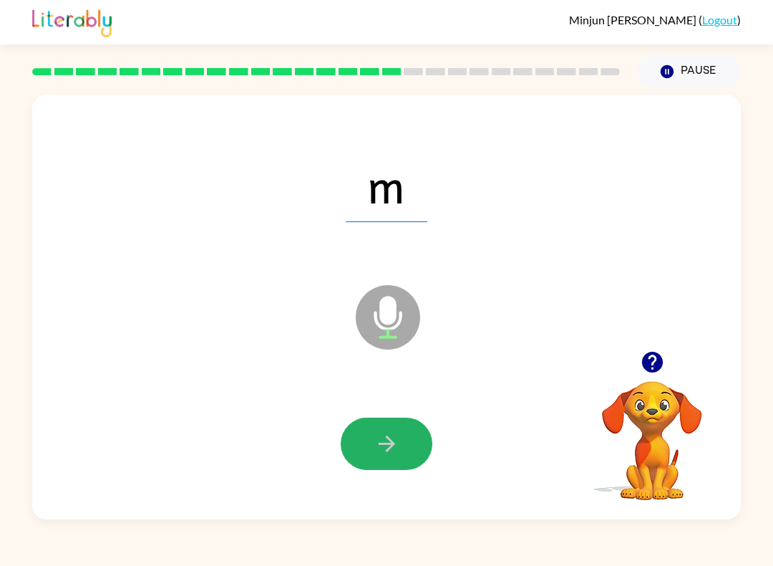
click at [405, 433] on button "button" at bounding box center [387, 444] width 92 height 52
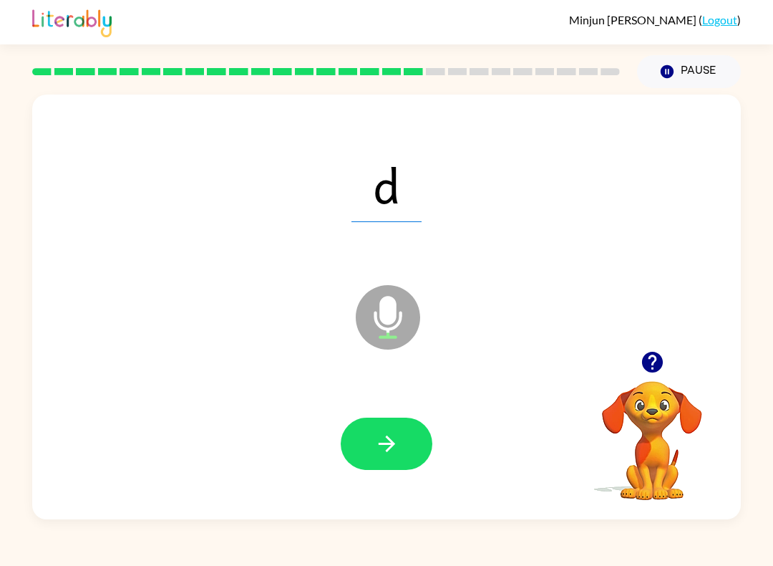
click at [413, 425] on button "button" at bounding box center [387, 444] width 92 height 52
click at [404, 438] on button "button" at bounding box center [387, 444] width 92 height 52
click at [417, 434] on button "button" at bounding box center [387, 444] width 92 height 52
click at [403, 430] on button "button" at bounding box center [387, 444] width 92 height 52
click at [400, 441] on button "button" at bounding box center [387, 444] width 92 height 52
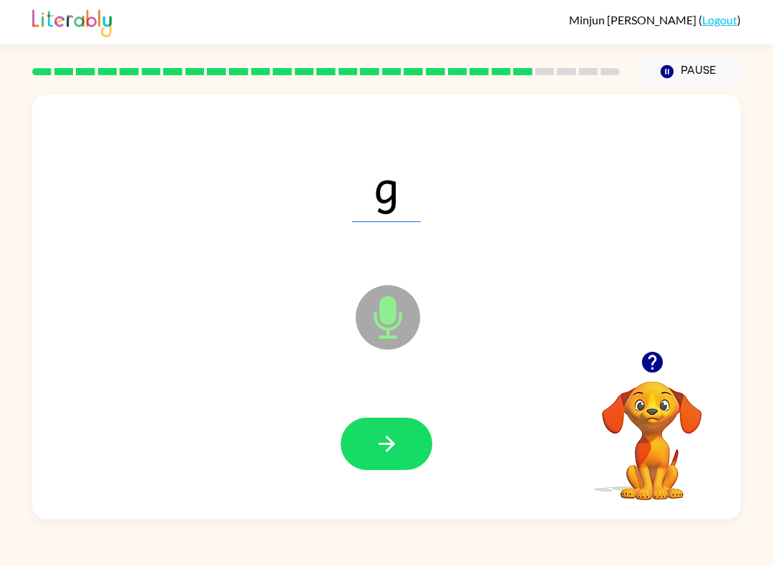
click at [400, 451] on button "button" at bounding box center [387, 444] width 92 height 52
click at [395, 433] on icon "button" at bounding box center [387, 443] width 25 height 25
click at [395, 431] on button "button" at bounding box center [387, 444] width 92 height 52
click at [401, 428] on button "button" at bounding box center [387, 444] width 92 height 52
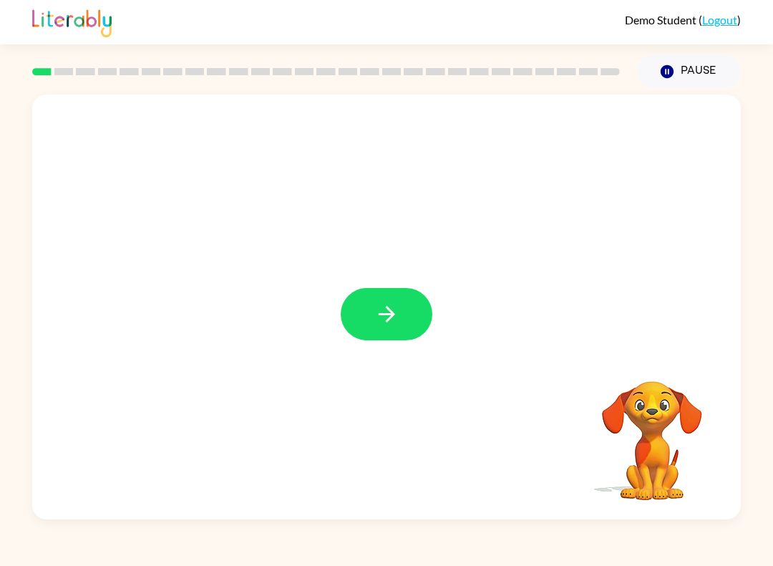
click at [361, 319] on button "button" at bounding box center [387, 314] width 92 height 52
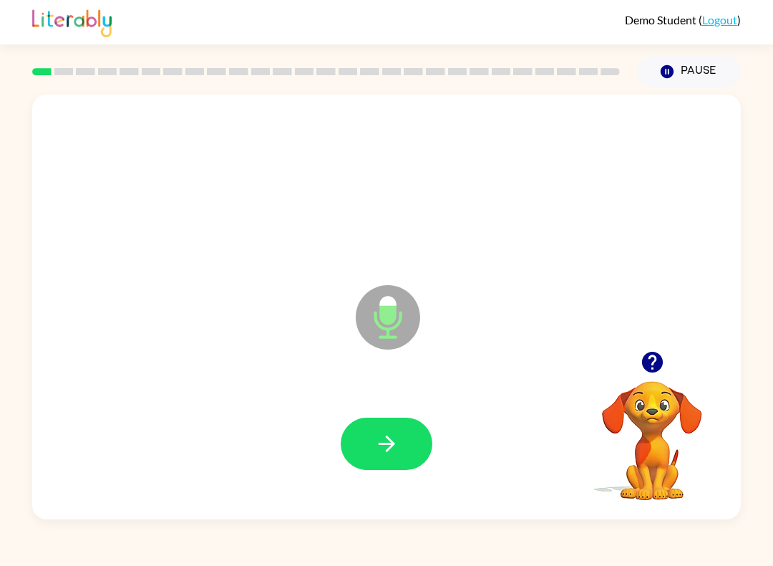
click at [391, 426] on button "button" at bounding box center [387, 444] width 92 height 52
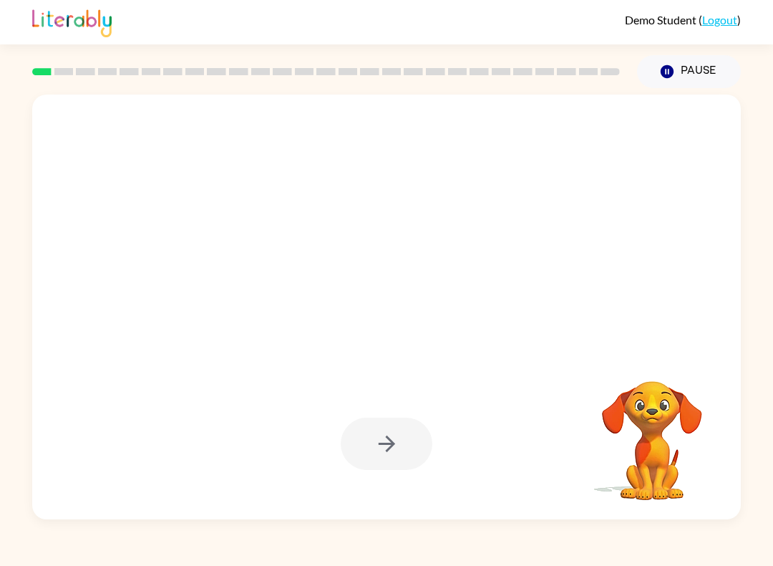
click at [710, 64] on button "Pause Pause" at bounding box center [689, 71] width 104 height 33
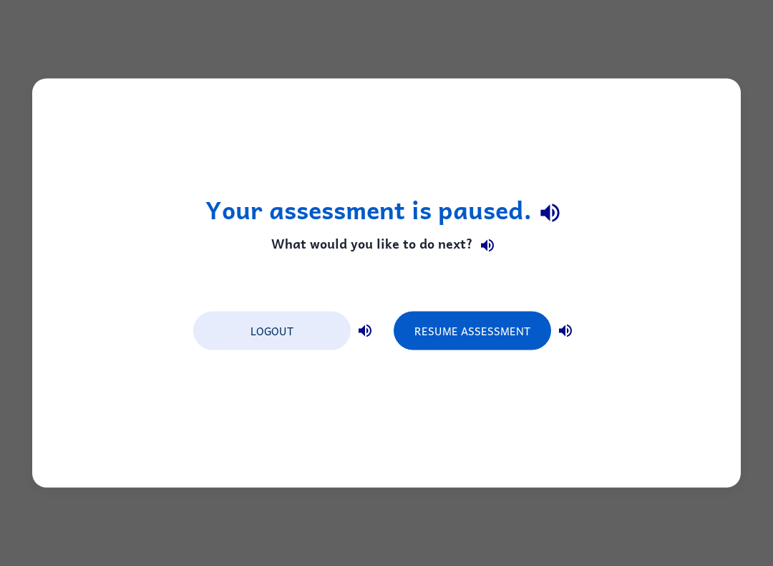
click at [278, 323] on button "Logout" at bounding box center [272, 331] width 158 height 39
